Goal: Check status: Check status

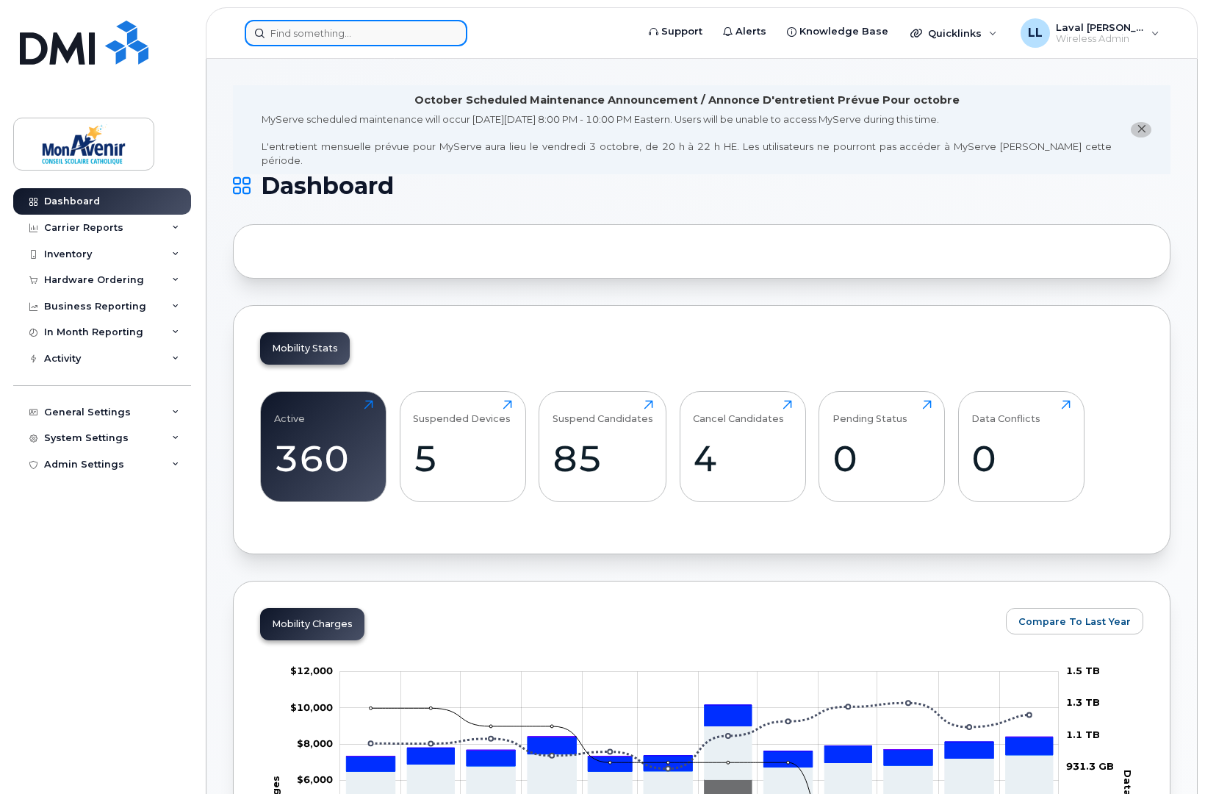
click at [283, 31] on input at bounding box center [356, 33] width 223 height 26
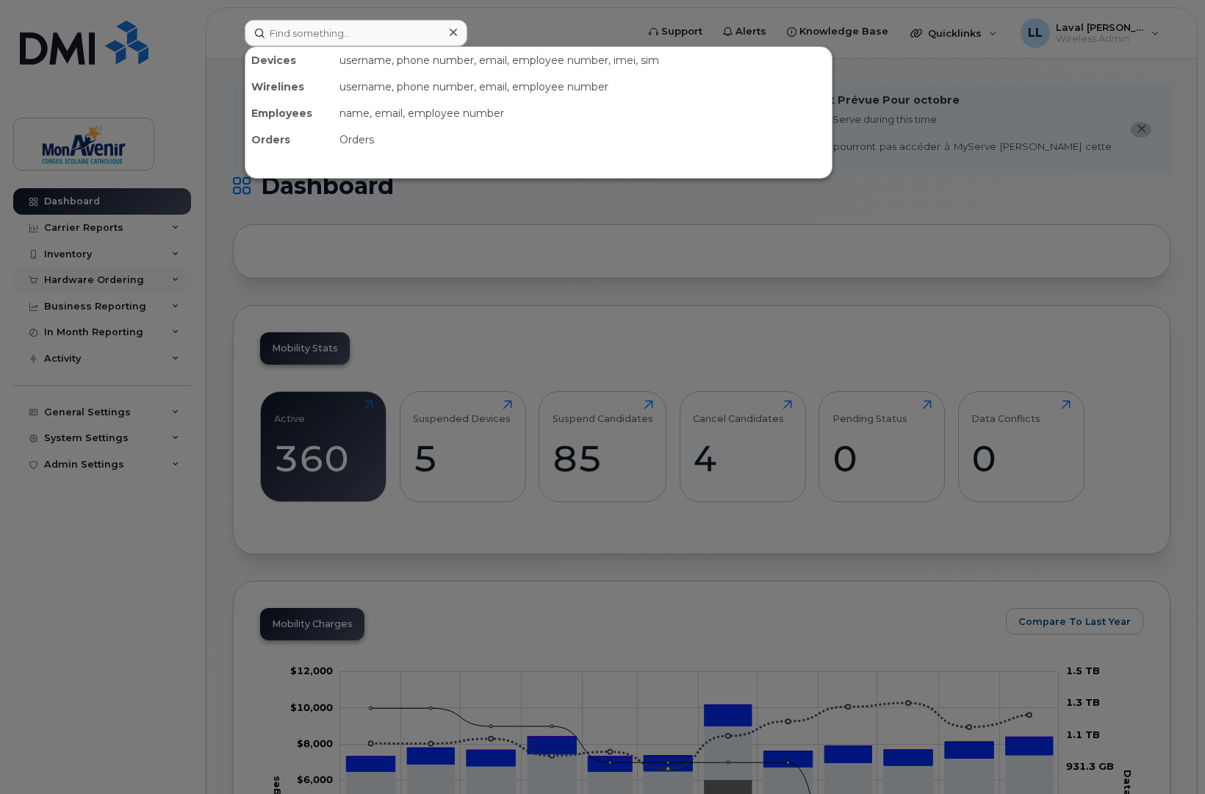
click at [91, 276] on div at bounding box center [602, 397] width 1205 height 794
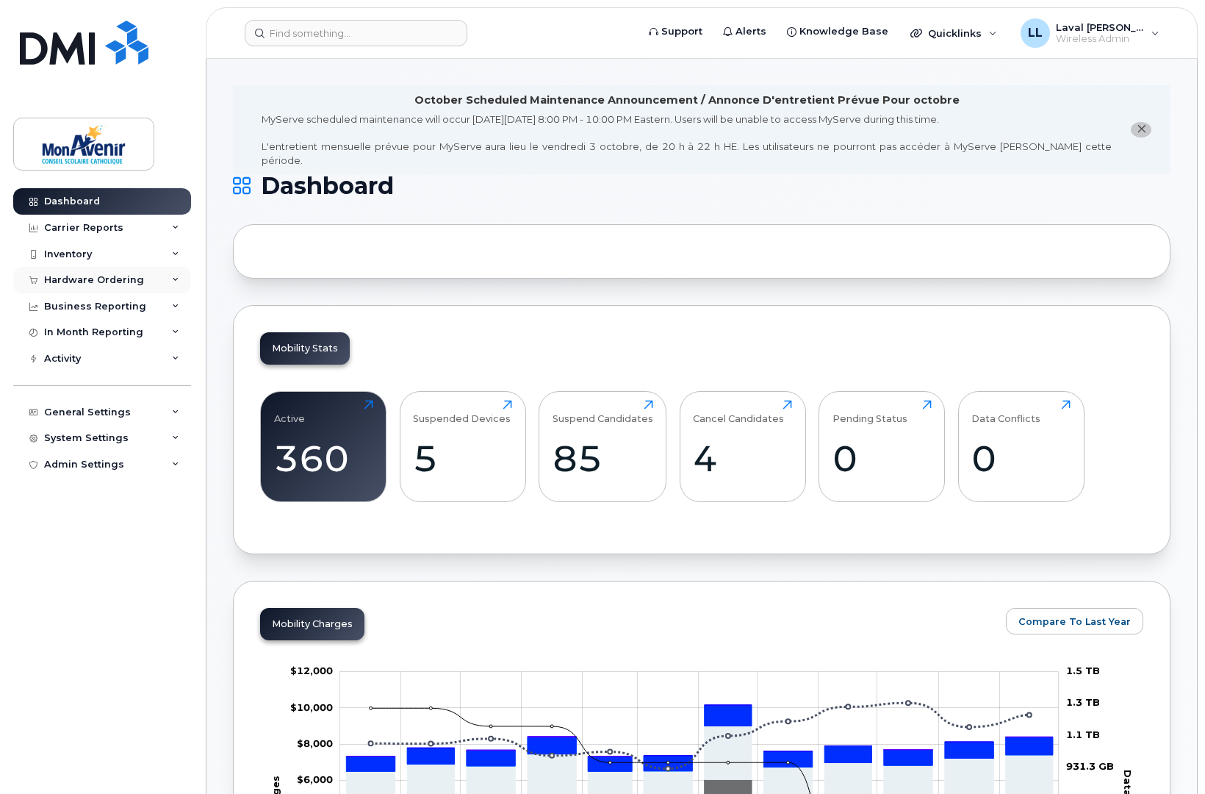
click at [100, 281] on div "Hardware Ordering" at bounding box center [94, 280] width 100 height 12
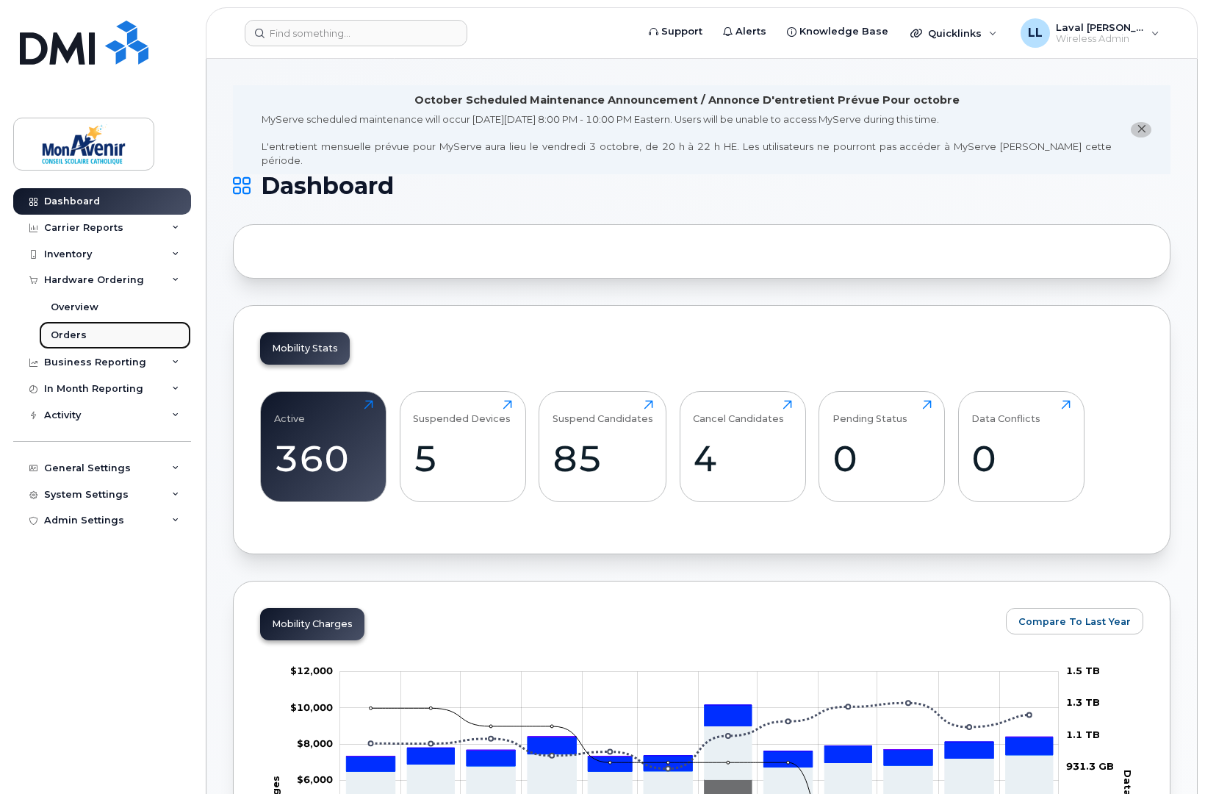
click at [68, 333] on div "Orders" at bounding box center [69, 335] width 36 height 13
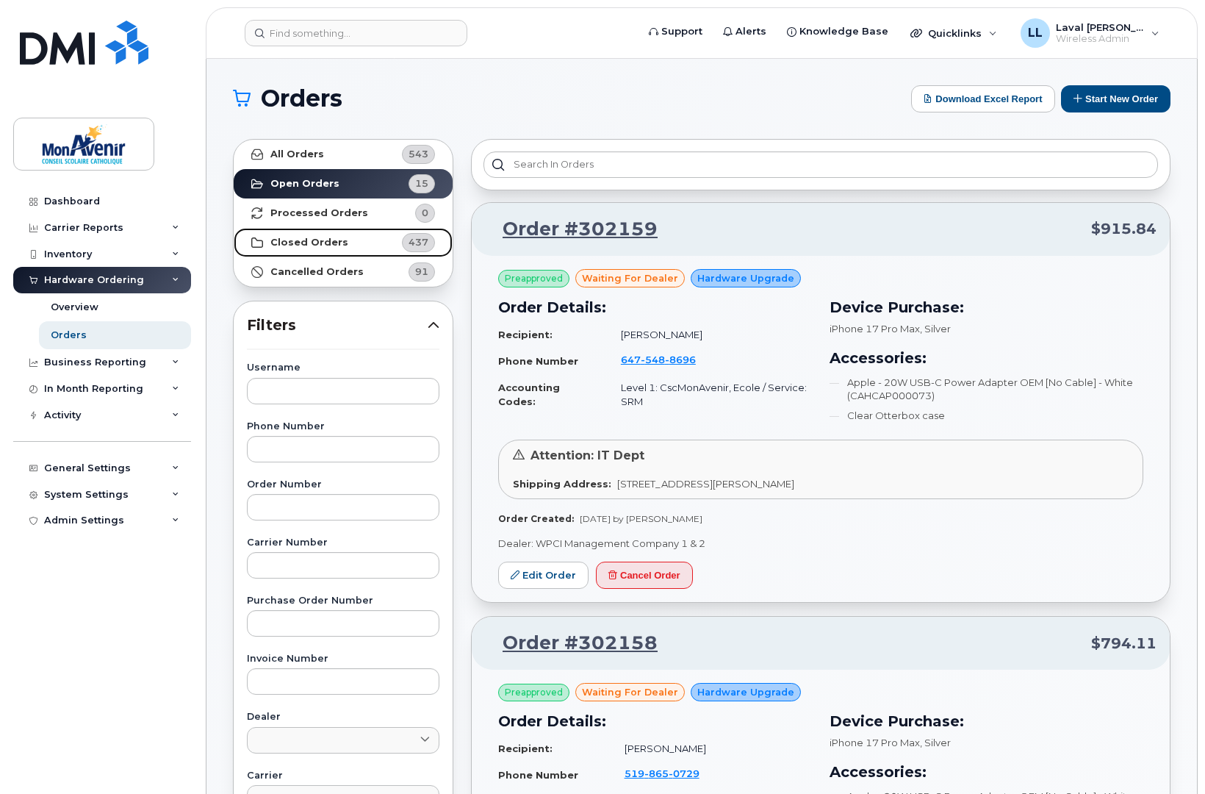
click at [317, 239] on strong "Closed Orders" at bounding box center [309, 243] width 78 height 12
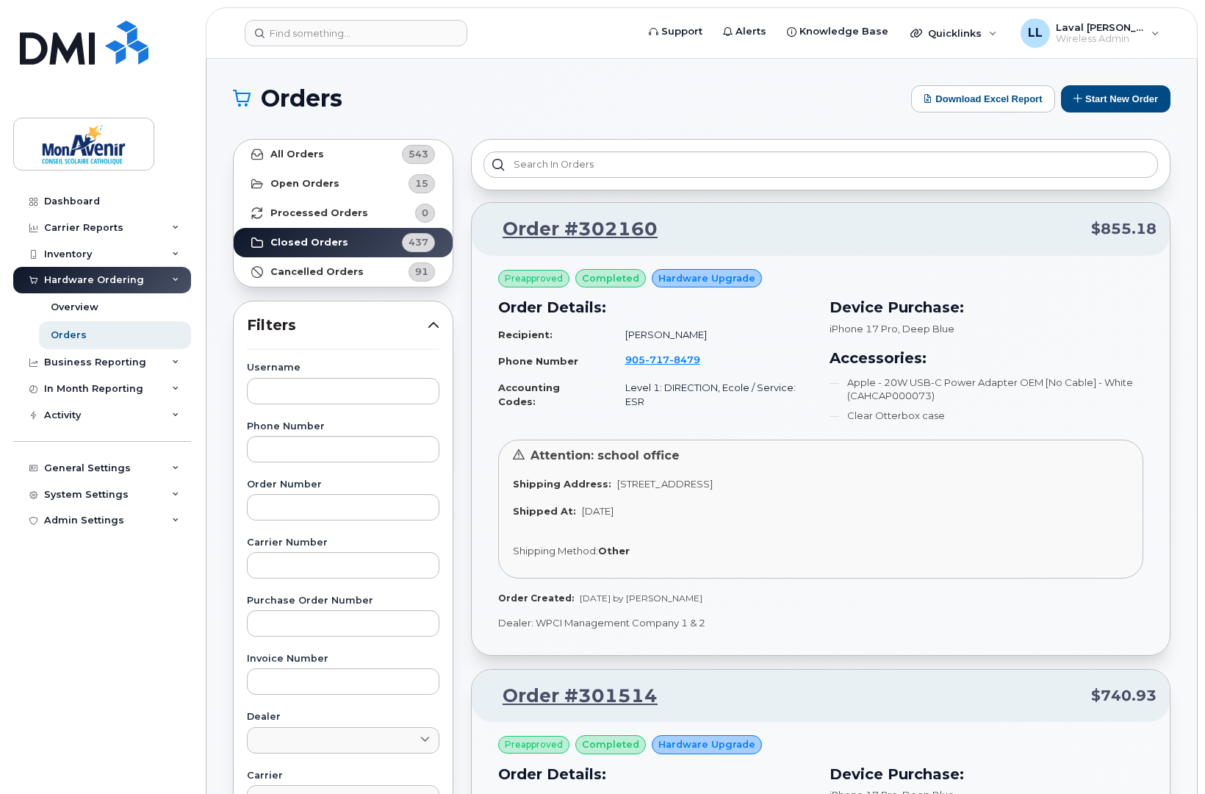
scroll to position [82, 0]
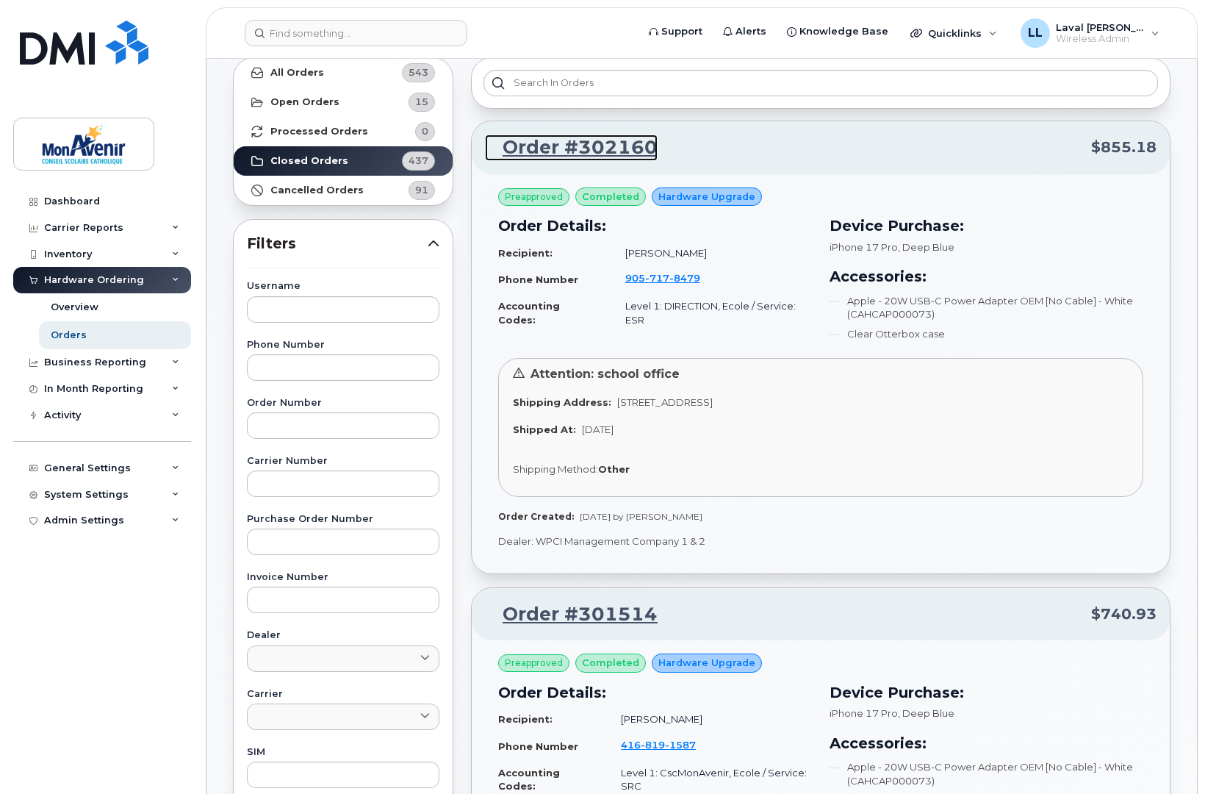
click at [577, 143] on link "Order #302160" at bounding box center [571, 147] width 173 height 26
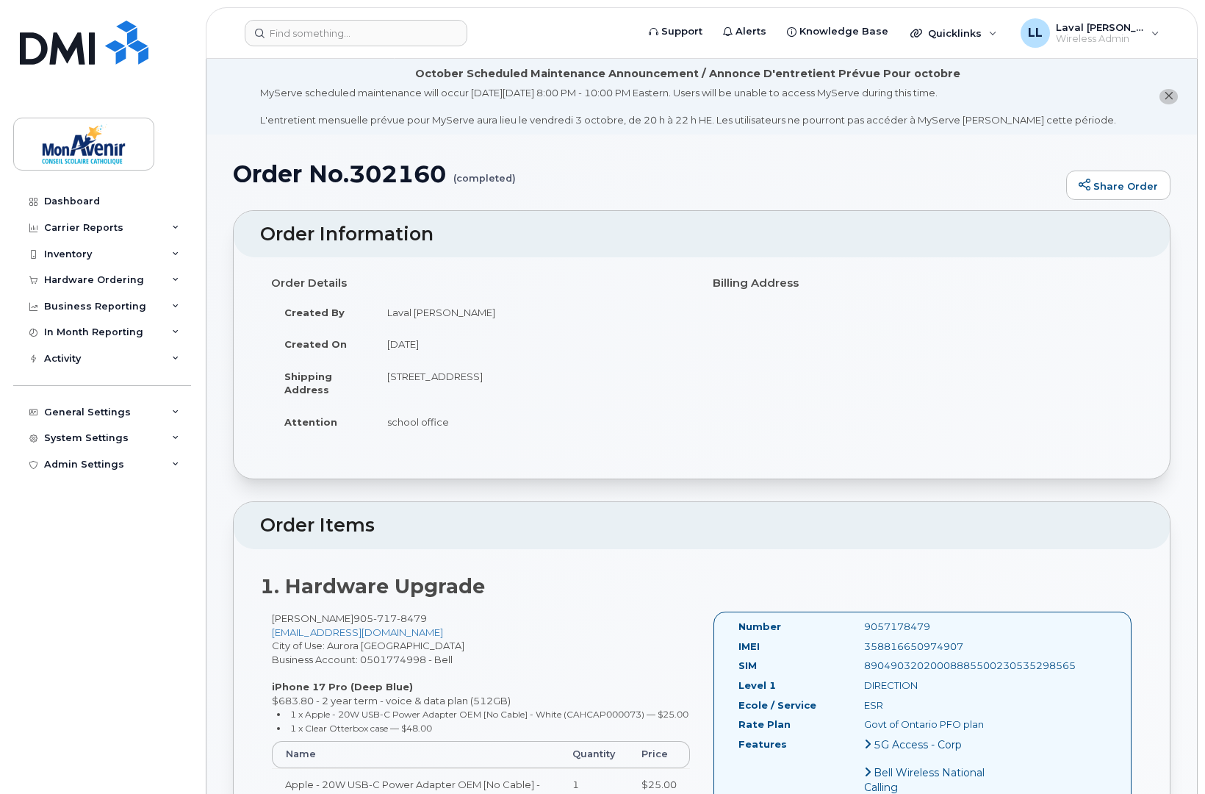
scroll to position [82, 0]
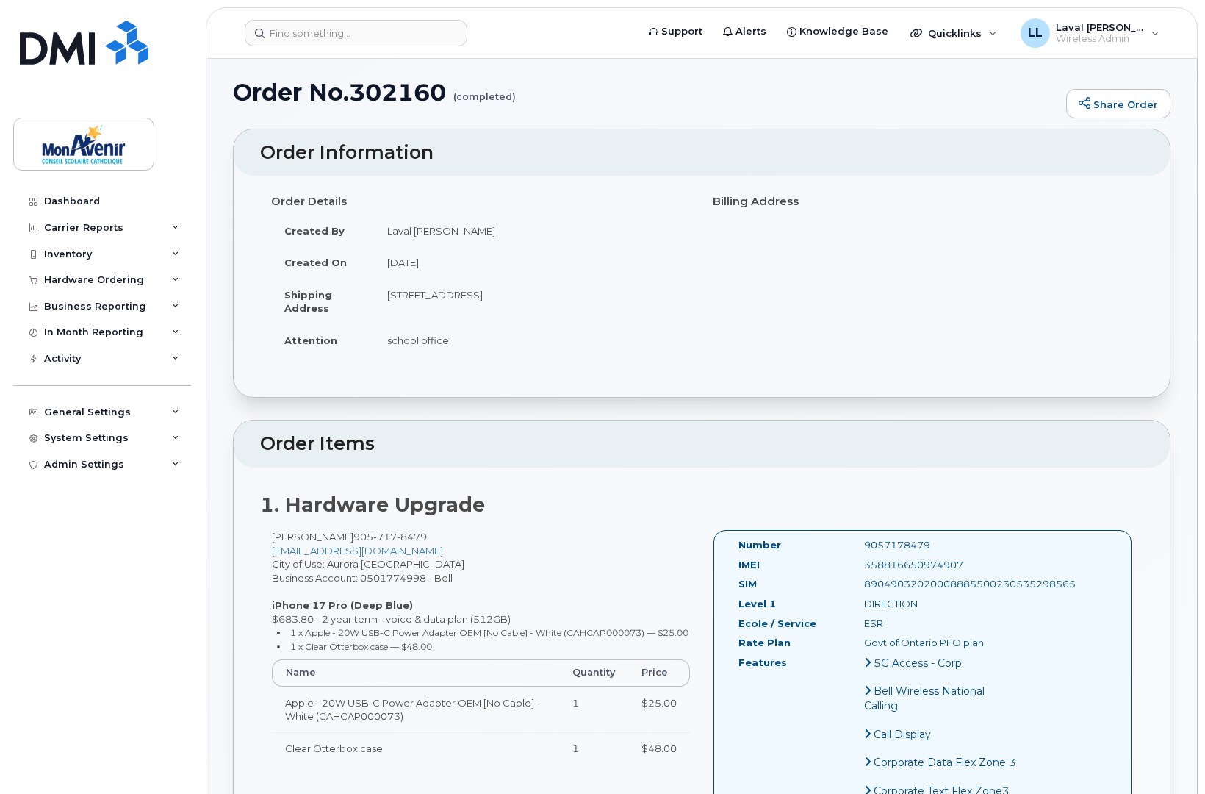
drag, startPoint x: 966, startPoint y: 564, endPoint x: 851, endPoint y: 575, distance: 115.1
click at [851, 575] on div "IMEI [TECHNICAL_ID]" at bounding box center [879, 568] width 302 height 20
copy div "358816650974907"
drag, startPoint x: 1030, startPoint y: 587, endPoint x: 847, endPoint y: 593, distance: 182.4
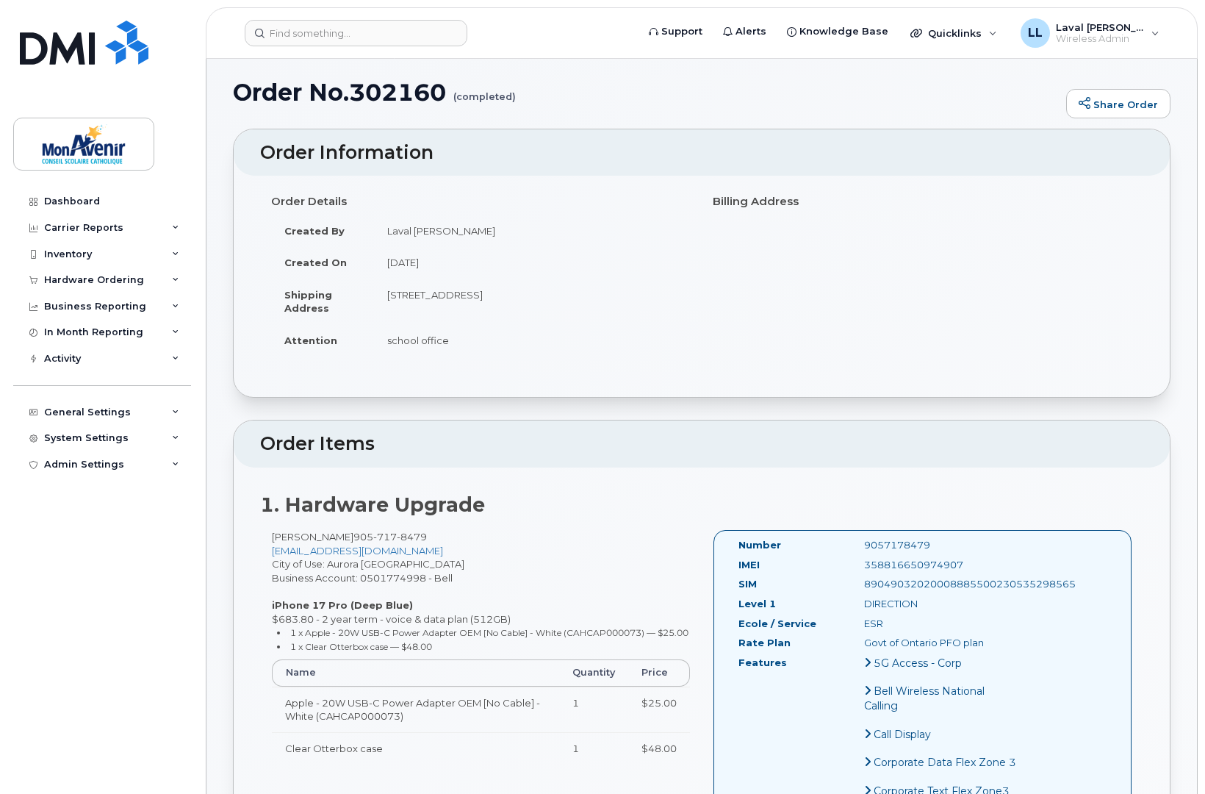
copy div "89049032020008885500230535298565"
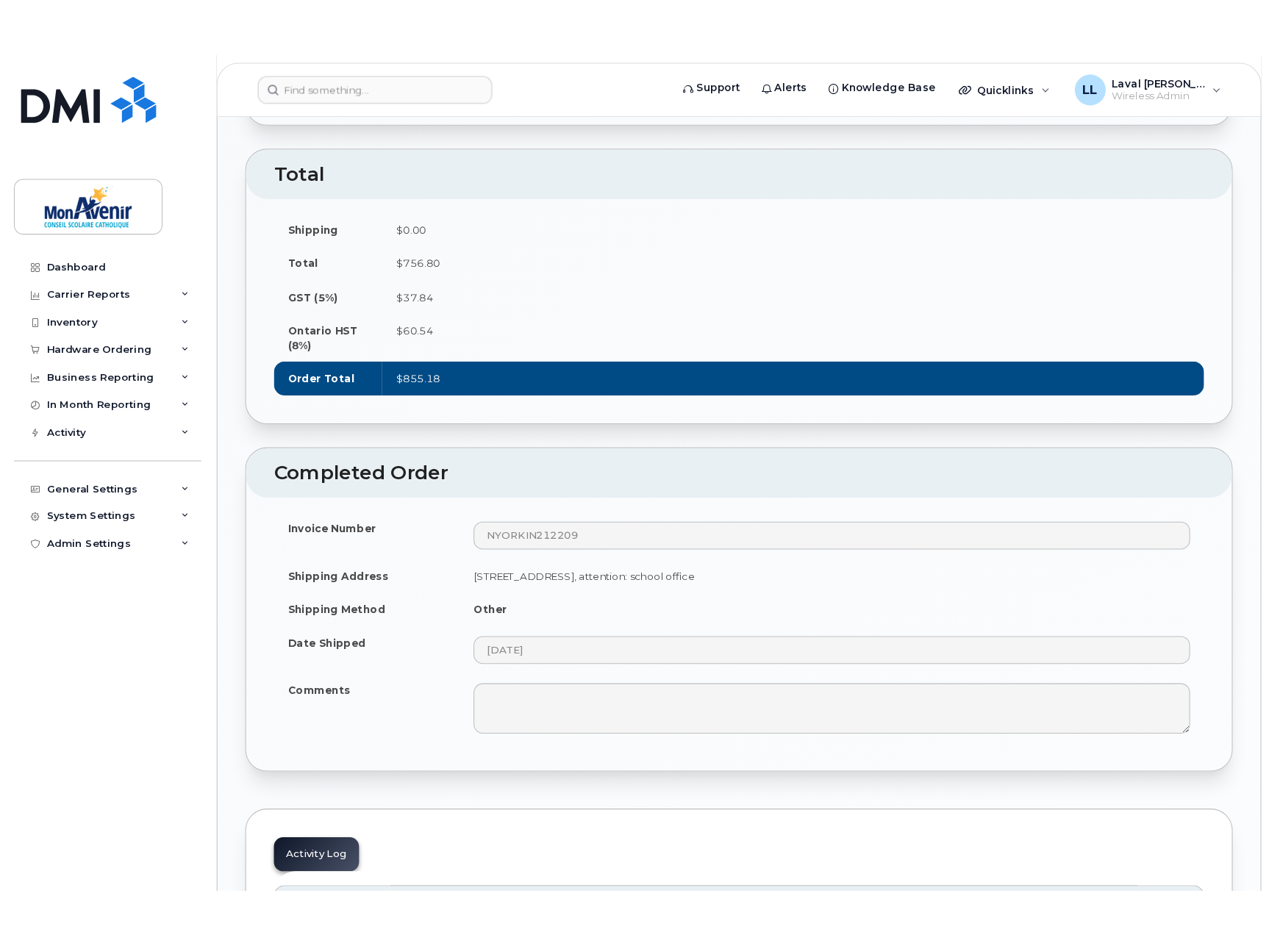
scroll to position [1470, 0]
